Goal: Task Accomplishment & Management: Use online tool/utility

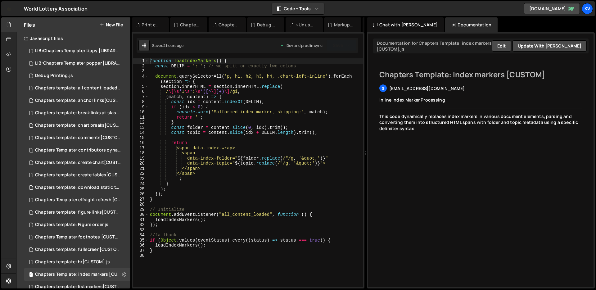
click at [221, 163] on div "function loadIndexMarkers ( ) { const DELIM = '::' ; // we split on exactly two…" at bounding box center [256, 177] width 214 height 239
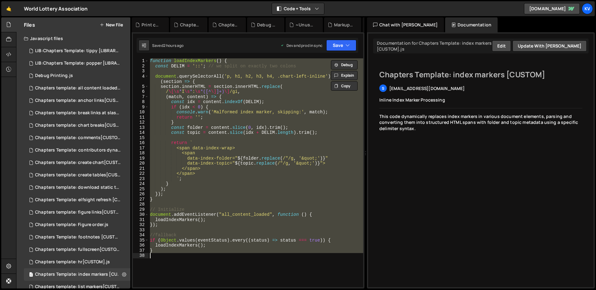
click at [200, 201] on div "function loadIndexMarkers ( ) { const DELIM = '::' ; // we split on exactly two…" at bounding box center [256, 172] width 214 height 229
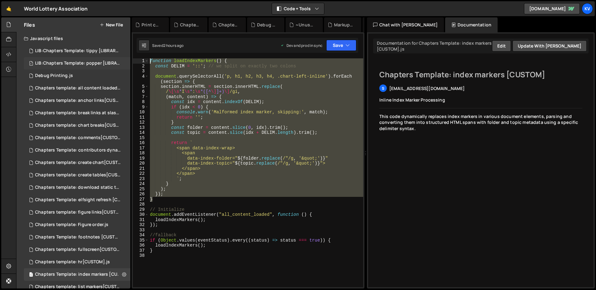
drag, startPoint x: 169, startPoint y: 198, endPoint x: 115, endPoint y: 60, distance: 147.5
click at [115, 60] on div "Files New File Javascript files 1 LIB:Chapters Template: tippy [LIBRARY].js 0 1…" at bounding box center [305, 152] width 579 height 271
type textarea "function loadIndexMarkers() { const DELIM = '::'; // we split on exactly two co…"
click at [197, 202] on div "function loadIndexMarkers ( ) { const DELIM = '::' ; // we split on exactly two…" at bounding box center [256, 177] width 214 height 239
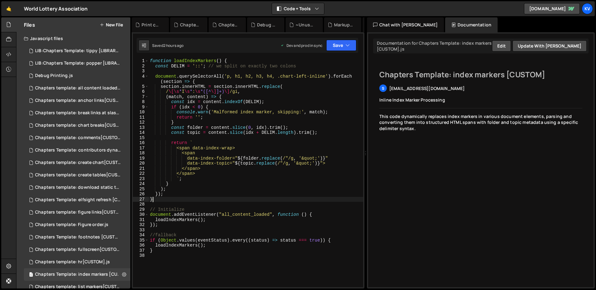
click at [182, 200] on div "function loadIndexMarkers ( ) { const DELIM = '::' ; // we split on exactly two…" at bounding box center [256, 177] width 214 height 239
type textarea "}"
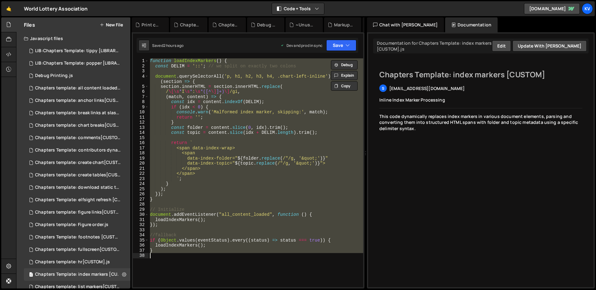
click at [288, 140] on div "function loadIndexMarkers ( ) { const DELIM = '::' ; // we split on exactly two…" at bounding box center [256, 172] width 214 height 229
paste textarea
type textarea "}"
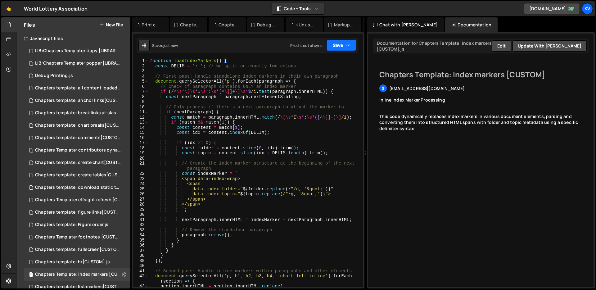
click at [338, 47] on button "Save" at bounding box center [341, 45] width 30 height 11
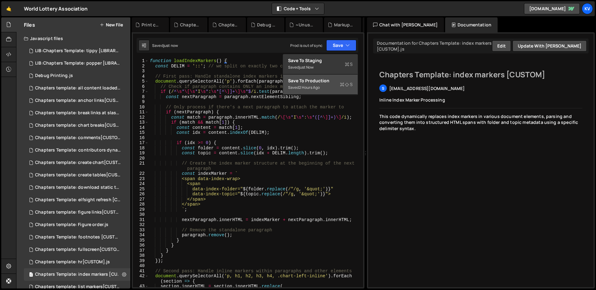
click at [322, 83] on div "Save to Production S" at bounding box center [320, 81] width 65 height 6
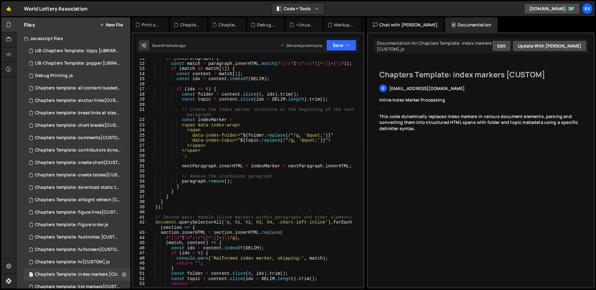
scroll to position [226, 0]
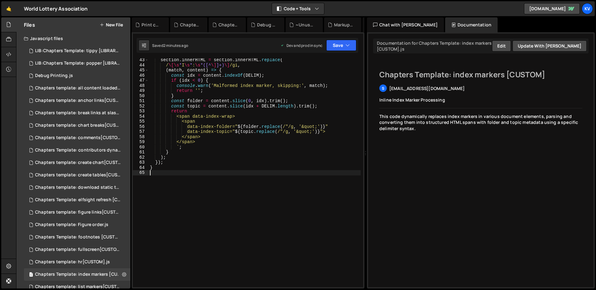
drag, startPoint x: 246, startPoint y: 212, endPoint x: 246, endPoint y: 217, distance: 5.0
click at [246, 216] on div "section . innerHTML = section . innerHTML . replace ( / \[\s * I \s * : \s *([^…" at bounding box center [255, 176] width 212 height 239
paste textarea "}"
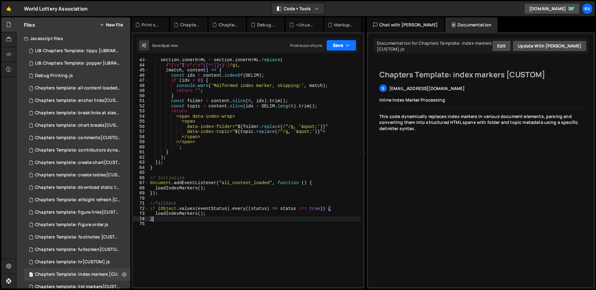
type textarea "}"
click at [334, 48] on button "Save" at bounding box center [341, 45] width 30 height 11
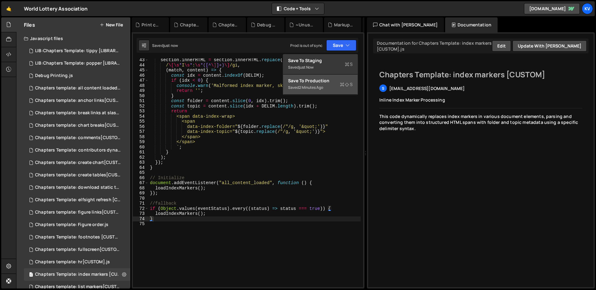
click at [335, 88] on div "Saved 2 minutes ago" at bounding box center [320, 87] width 65 height 7
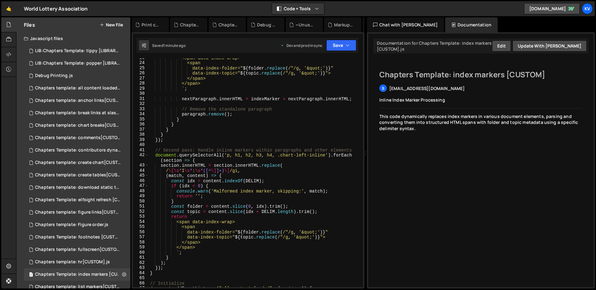
scroll to position [0, 0]
